Goal: Task Accomplishment & Management: Complete application form

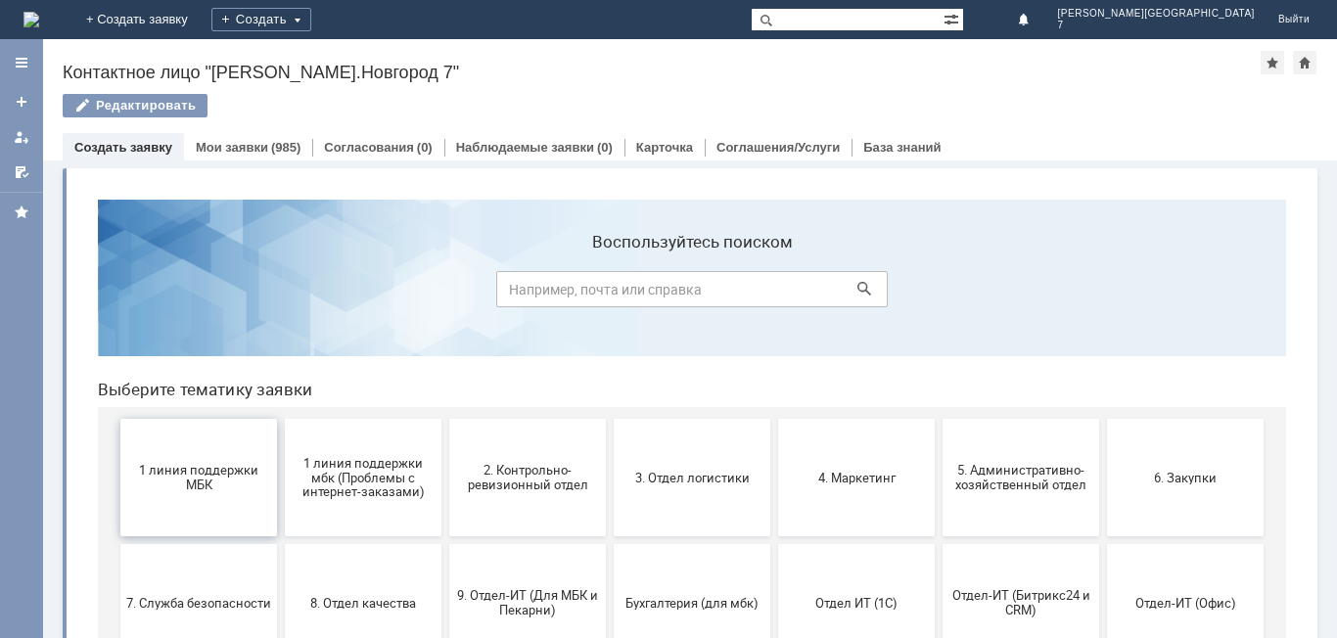
click at [225, 471] on span "1 линия поддержки МБК" at bounding box center [198, 477] width 145 height 29
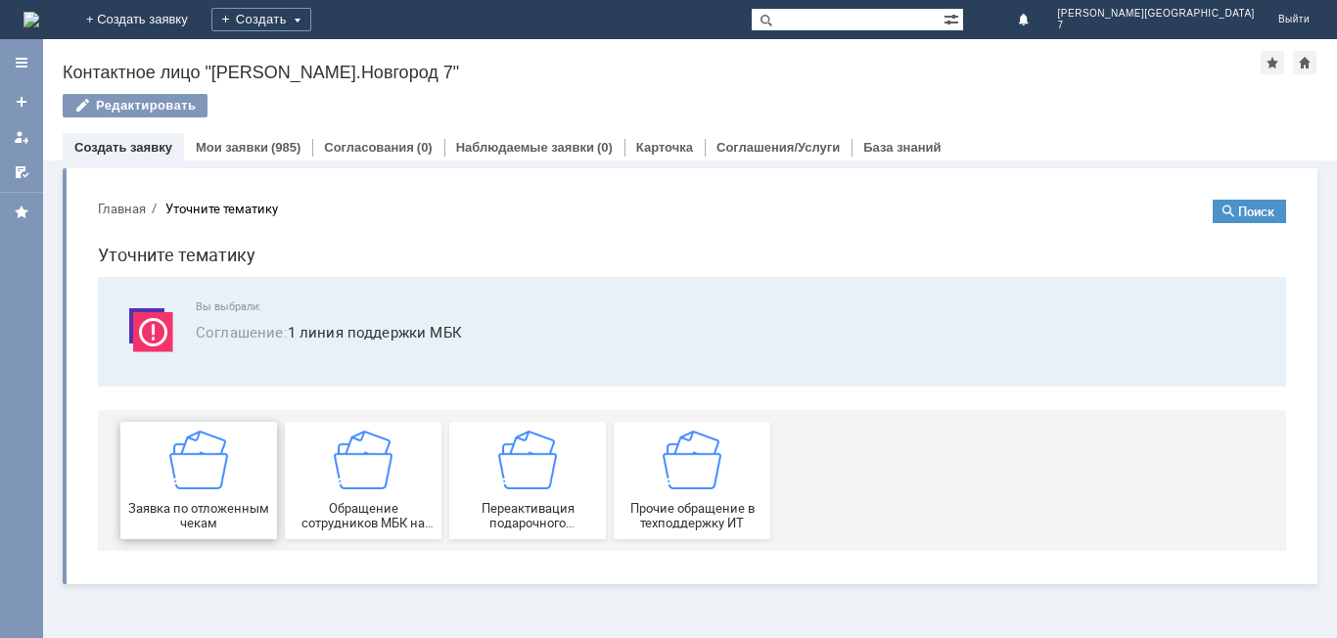
click at [216, 479] on img at bounding box center [198, 460] width 59 height 59
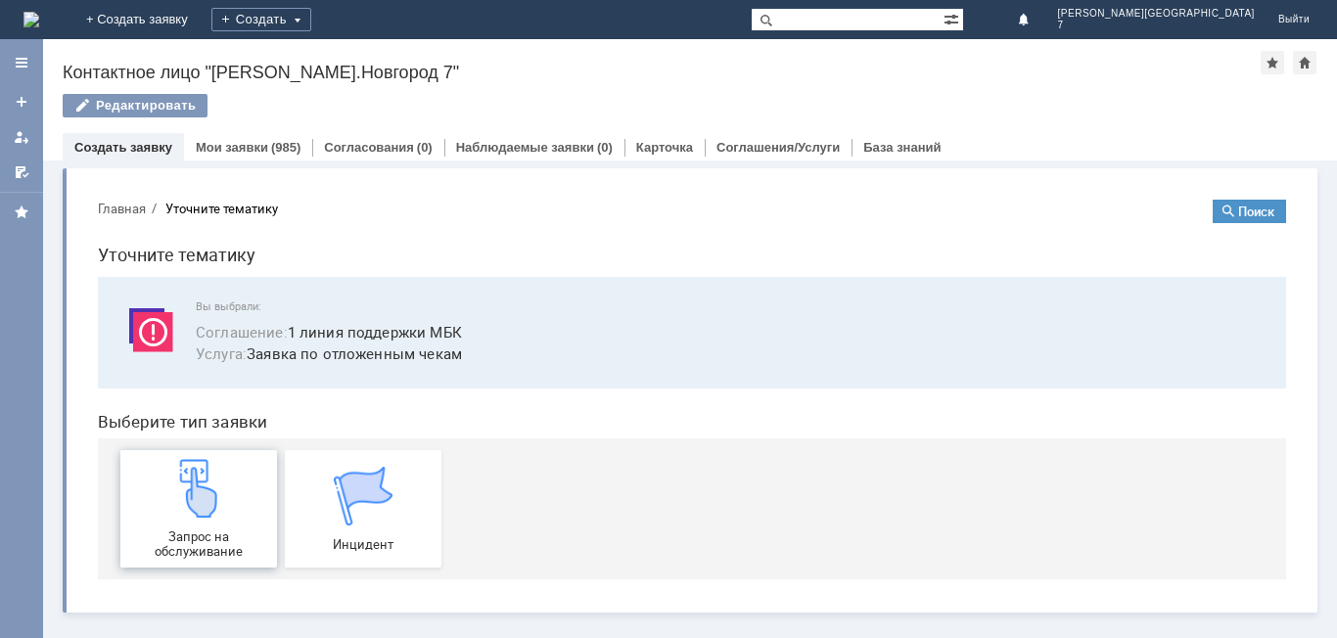
click at [270, 483] on div "Запрос на обслуживание" at bounding box center [198, 509] width 145 height 100
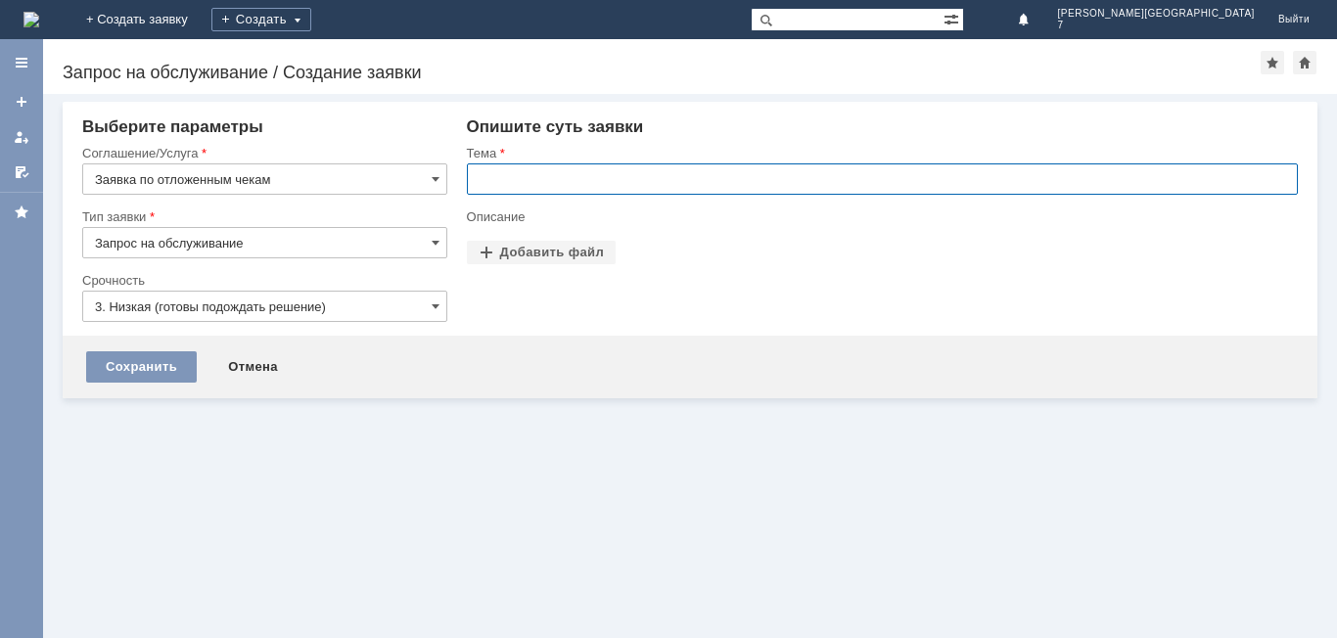
click at [608, 188] on input "text" at bounding box center [882, 178] width 831 height 31
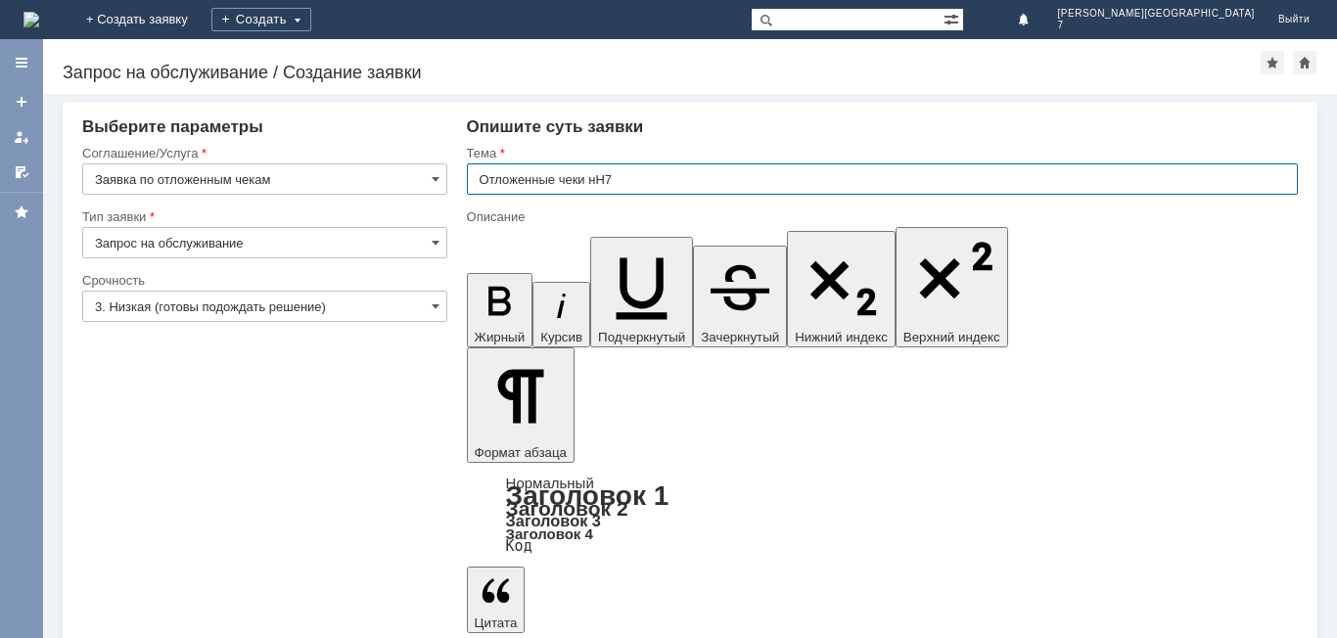
click at [595, 176] on input "Отложенные чеки нН7" at bounding box center [882, 178] width 831 height 31
type input "Отложенные чеки НН7"
